Goal: Task Accomplishment & Management: Complete application form

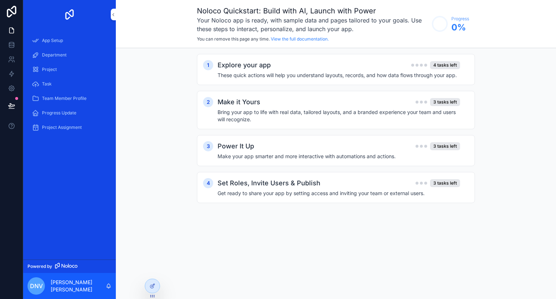
click at [62, 67] on div "Project" at bounding box center [69, 70] width 75 height 12
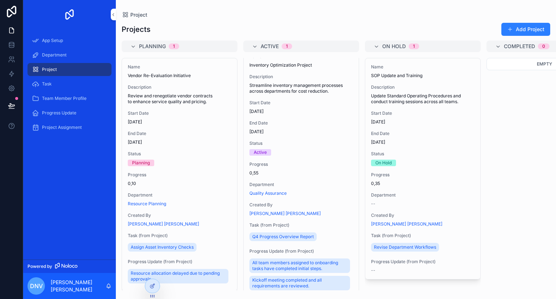
scroll to position [30, 0]
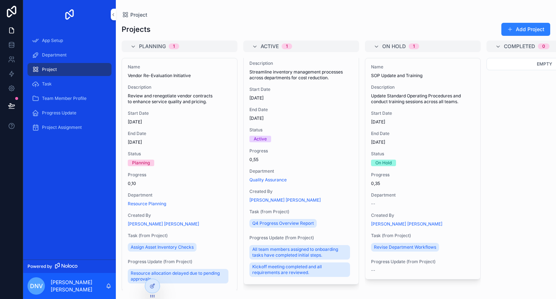
click at [63, 56] on span "Department" at bounding box center [54, 55] width 25 height 6
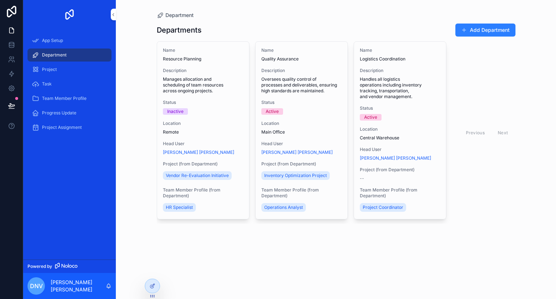
click at [69, 130] on div "Project Assignment" at bounding box center [69, 128] width 75 height 12
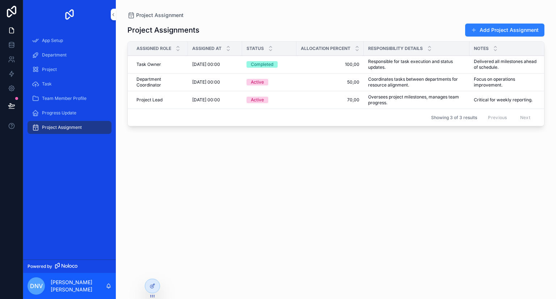
drag, startPoint x: 203, startPoint y: 146, endPoint x: 193, endPoint y: 141, distance: 11.2
click at [195, 144] on div "Project Assignments Add Project Assignment Assigned Role Assigned At Status All…" at bounding box center [335, 154] width 417 height 271
click at [67, 42] on div "App Setup" at bounding box center [69, 41] width 75 height 12
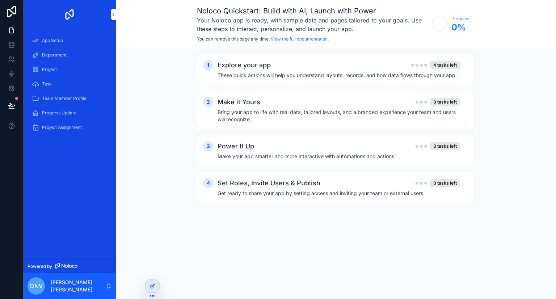
click at [330, 66] on div "Explore your app 4 tasks left" at bounding box center [339, 65] width 243 height 10
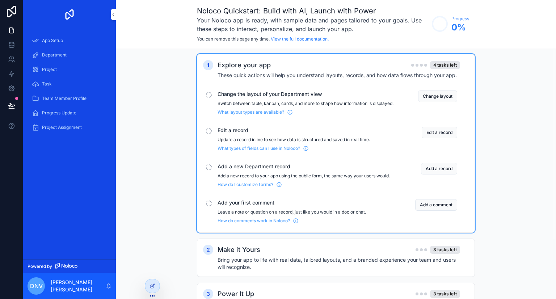
click at [255, 179] on p "Add a new record to your app using the public form, the same way your users wou…" at bounding box center [306, 176] width 176 height 6
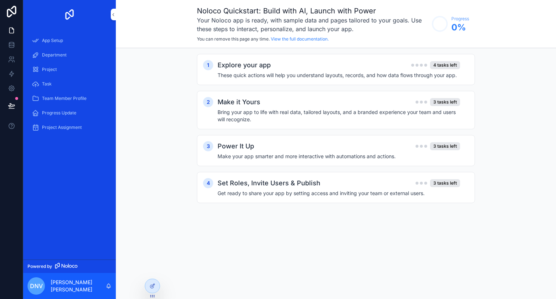
click at [248, 68] on h2 "Explore your app" at bounding box center [244, 65] width 53 height 10
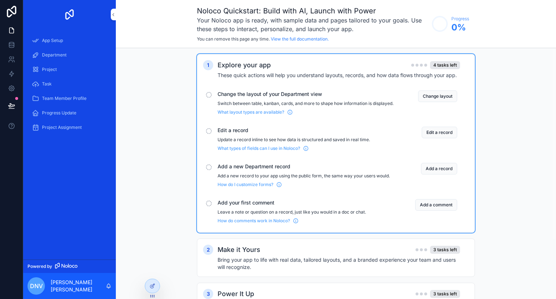
click at [439, 174] on button "Add a record" at bounding box center [439, 169] width 36 height 12
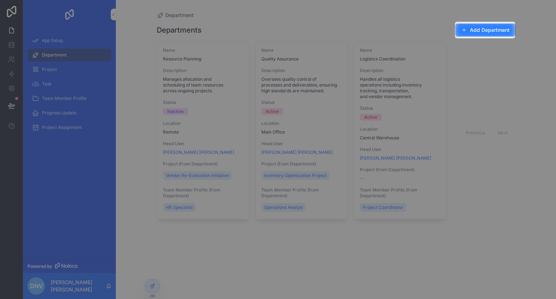
click at [488, 32] on button "Add Department" at bounding box center [485, 30] width 60 height 13
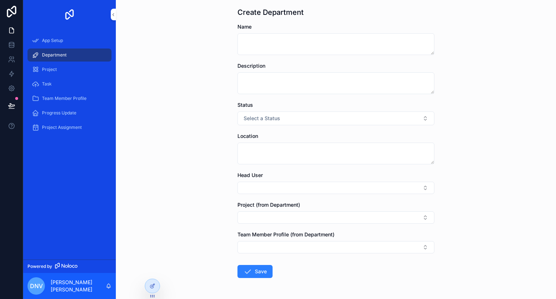
scroll to position [22, 0]
